Goal: Check status

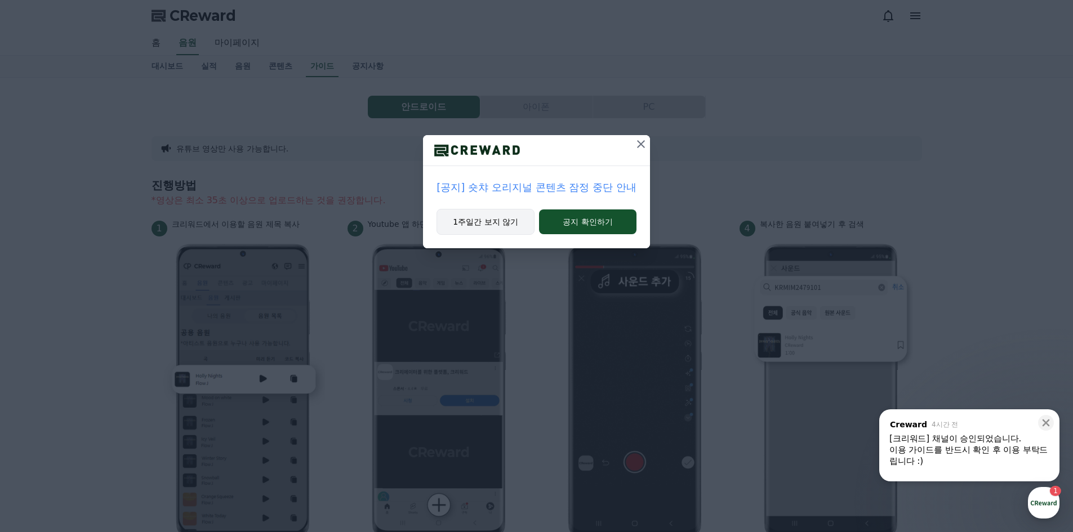
click at [519, 226] on button "1주일간 보지 않기" at bounding box center [485, 222] width 98 height 26
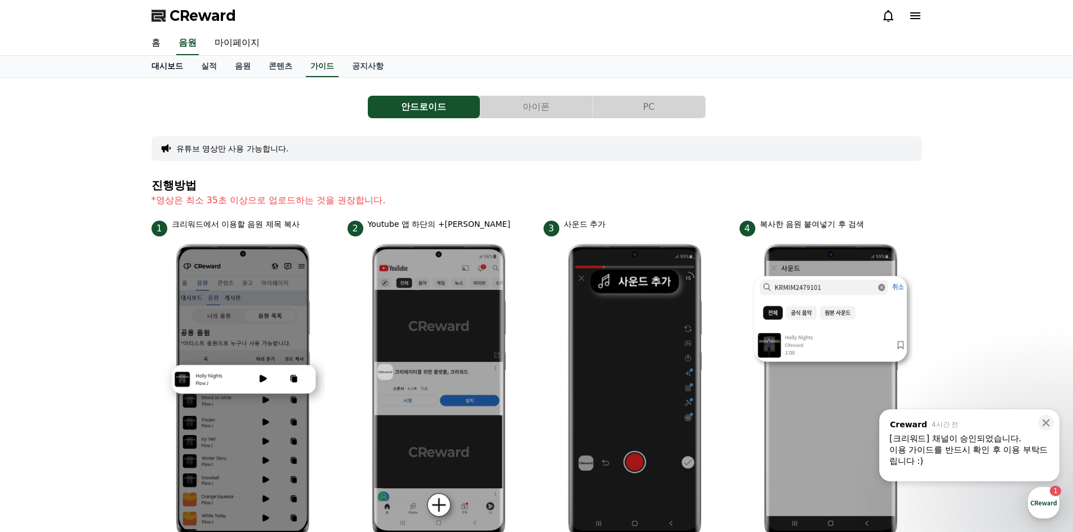
click at [181, 59] on link "대시보드" at bounding box center [167, 66] width 50 height 21
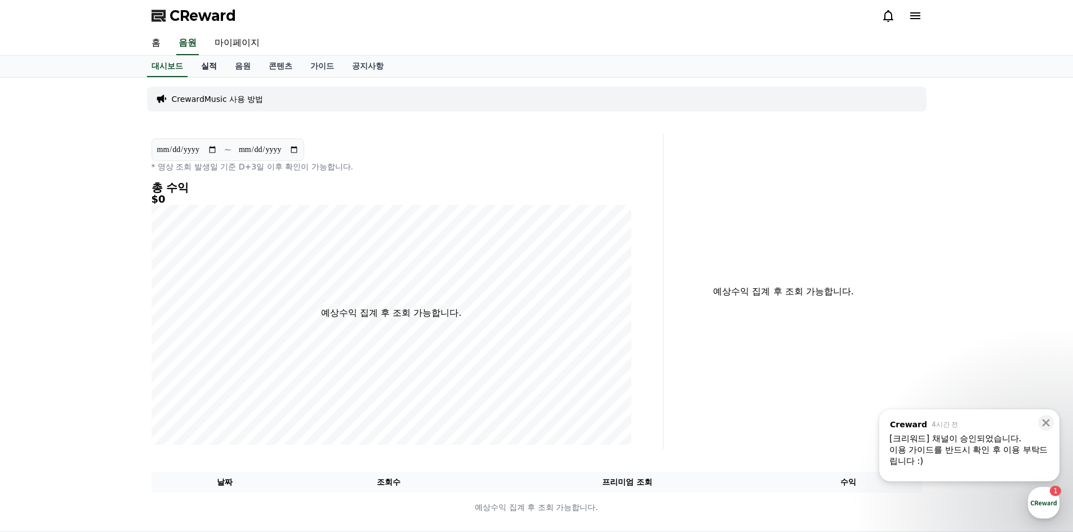
click at [208, 65] on link "실적" at bounding box center [209, 66] width 34 height 21
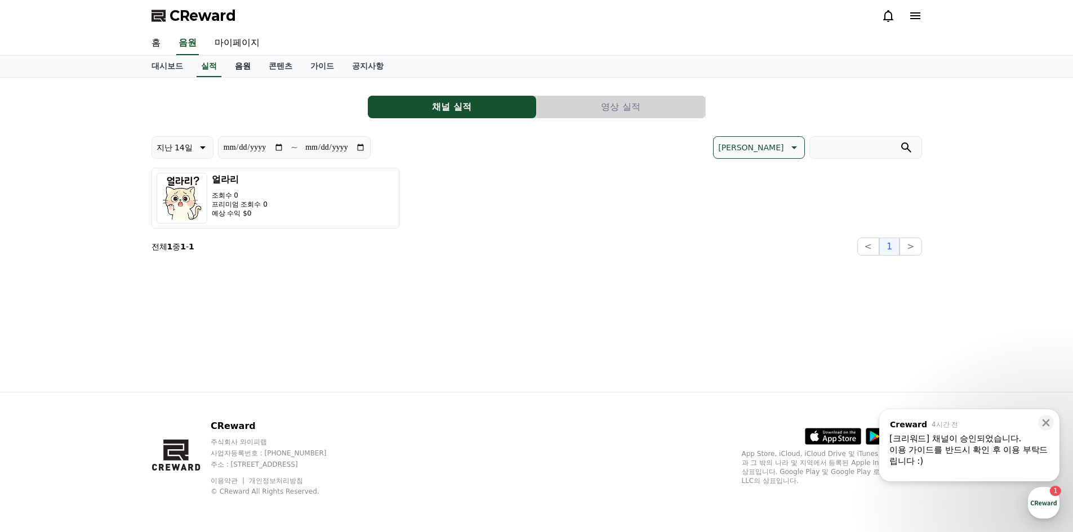
click at [236, 66] on link "음원" at bounding box center [243, 66] width 34 height 21
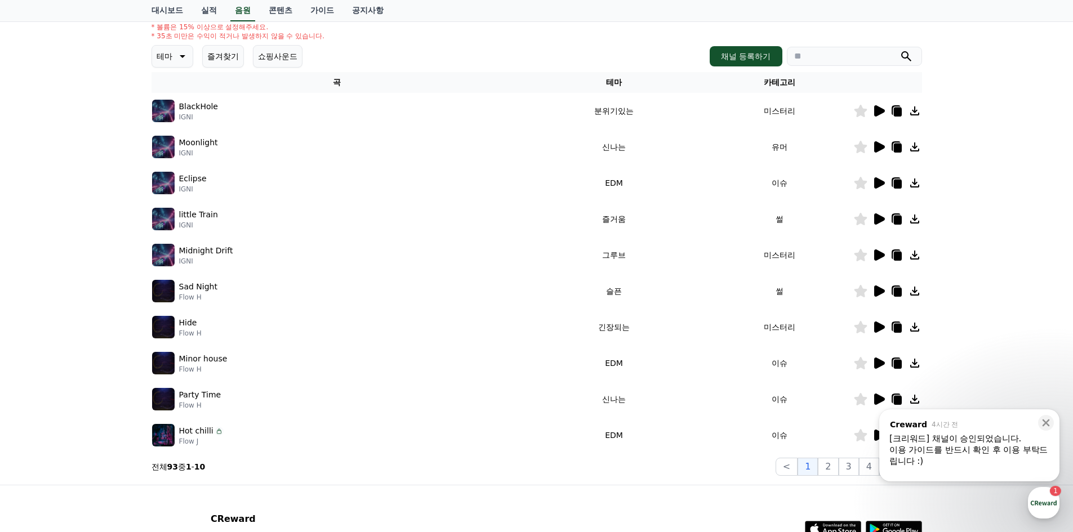
scroll to position [113, 0]
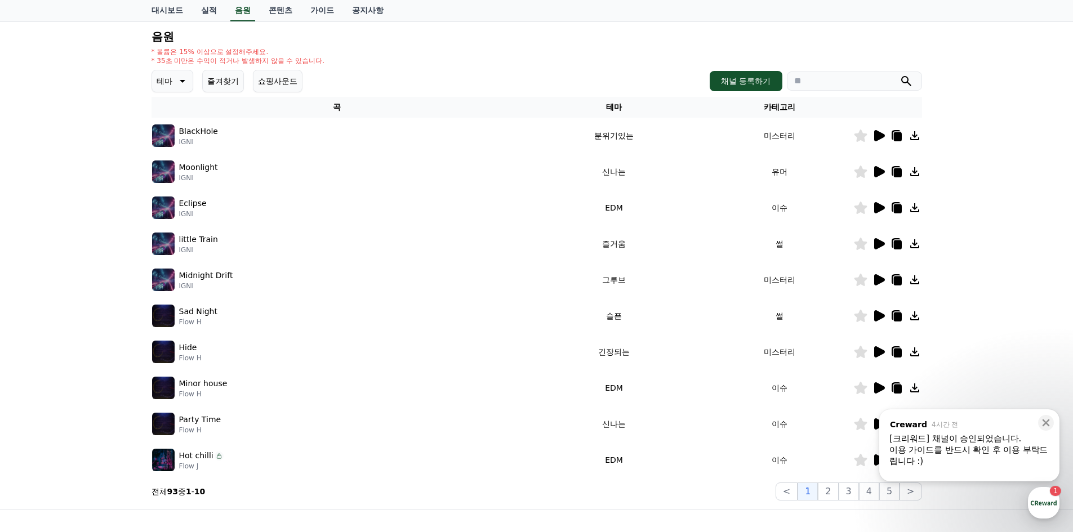
click at [882, 279] on icon at bounding box center [879, 279] width 11 height 11
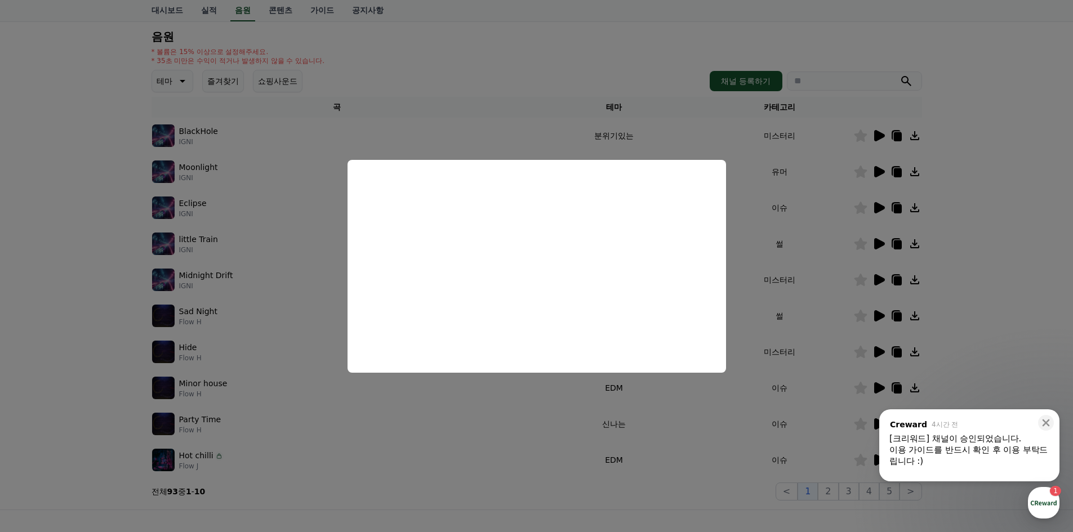
click at [878, 332] on button "close modal" at bounding box center [536, 266] width 1073 height 532
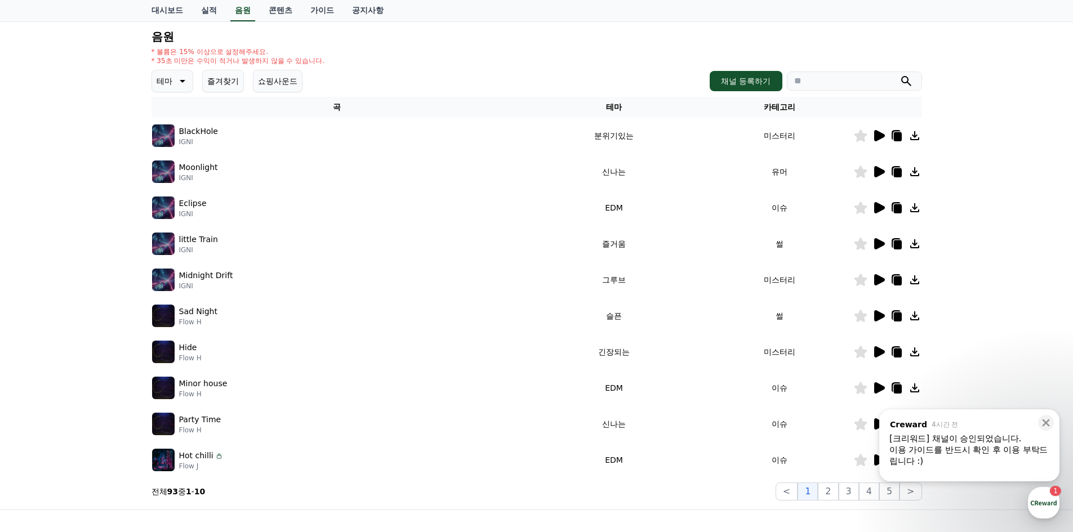
click at [878, 318] on icon at bounding box center [879, 315] width 11 height 11
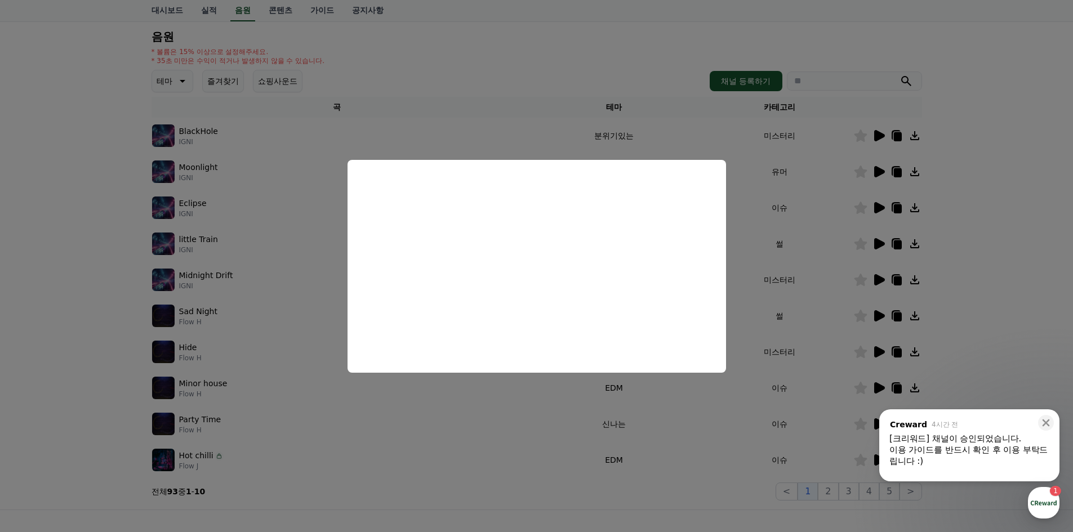
click at [594, 430] on button "close modal" at bounding box center [536, 266] width 1073 height 532
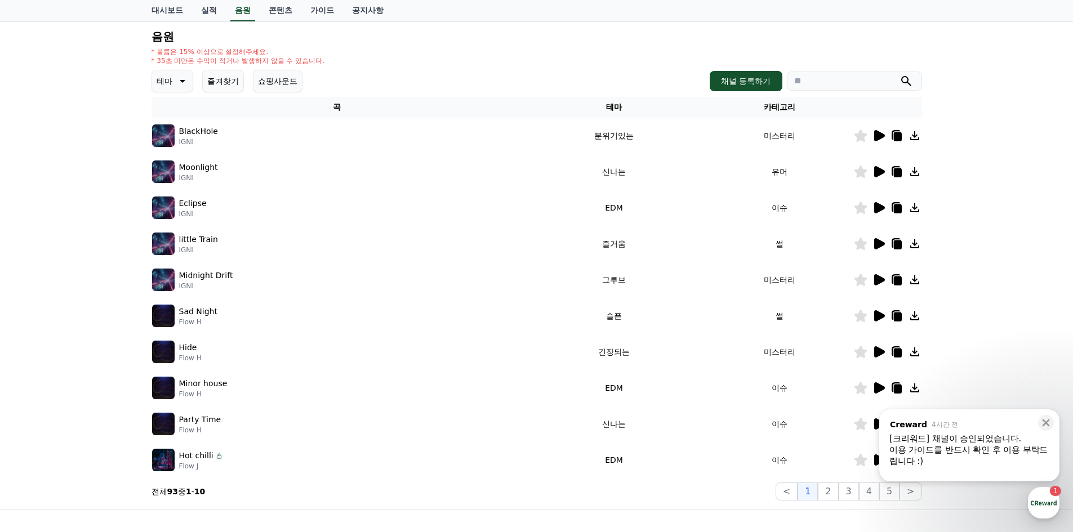
click at [876, 247] on icon at bounding box center [879, 243] width 11 height 11
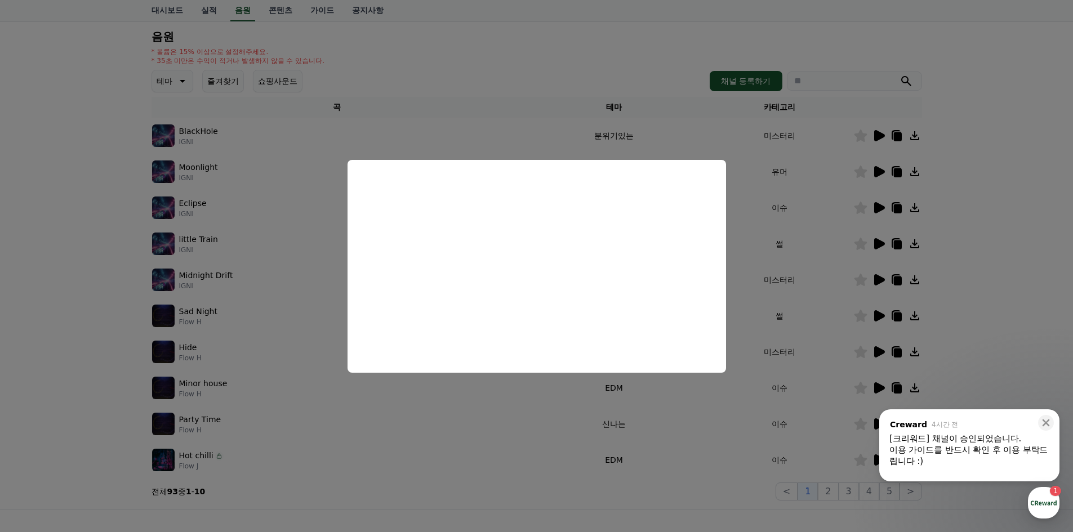
click at [623, 421] on button "close modal" at bounding box center [536, 266] width 1073 height 532
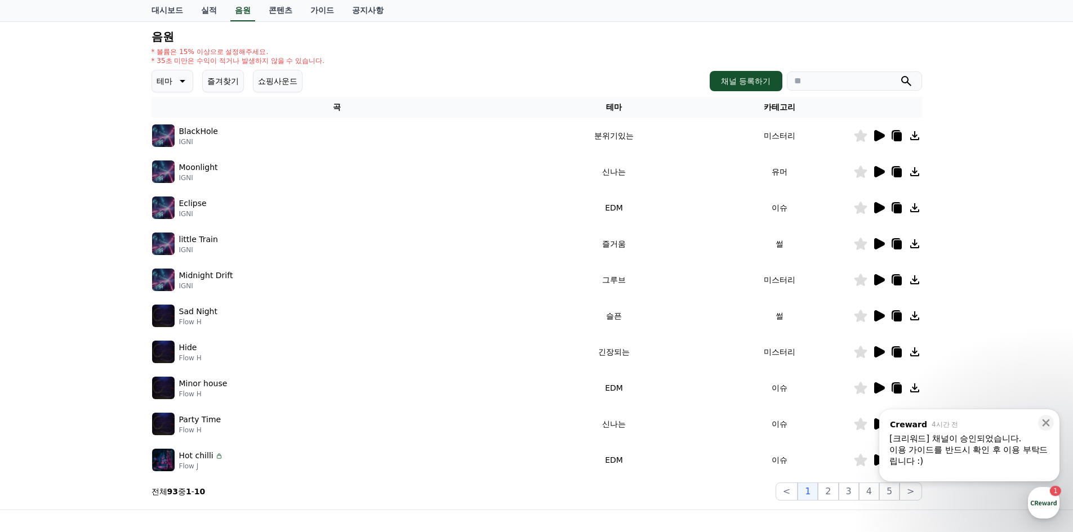
click at [873, 139] on icon at bounding box center [879, 136] width 14 height 14
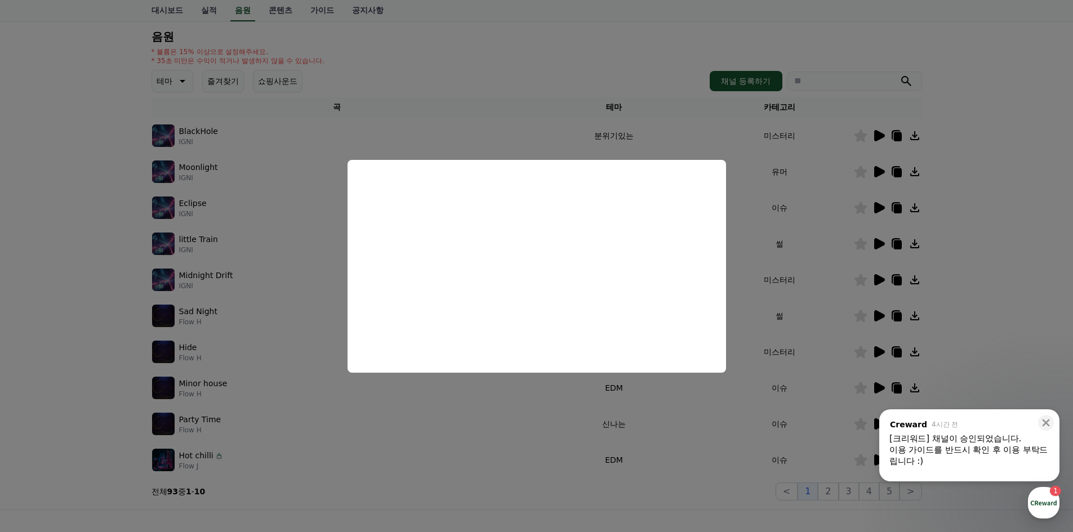
click at [735, 428] on button "close modal" at bounding box center [536, 266] width 1073 height 532
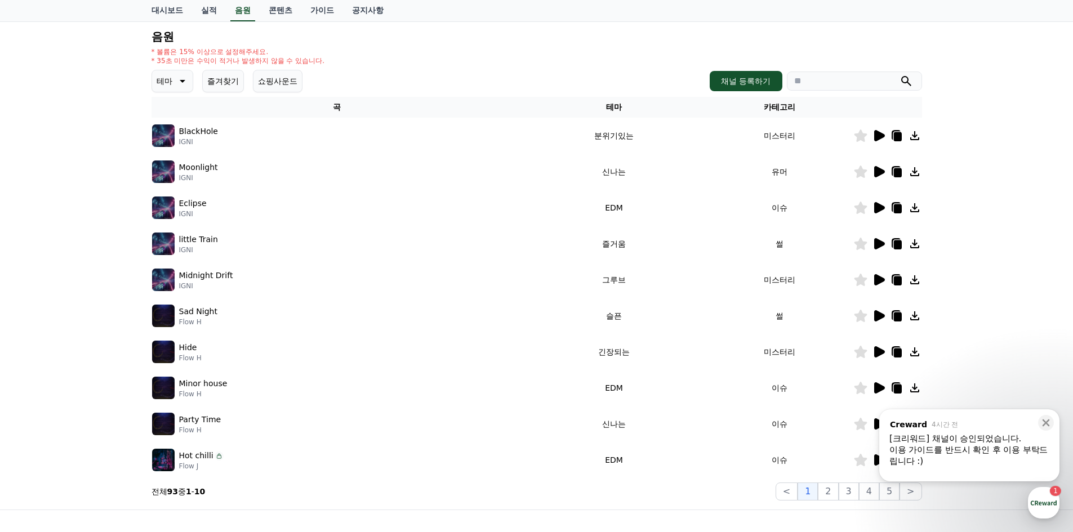
click at [897, 132] on icon at bounding box center [897, 136] width 14 height 14
